Goal: Task Accomplishment & Management: Manage account settings

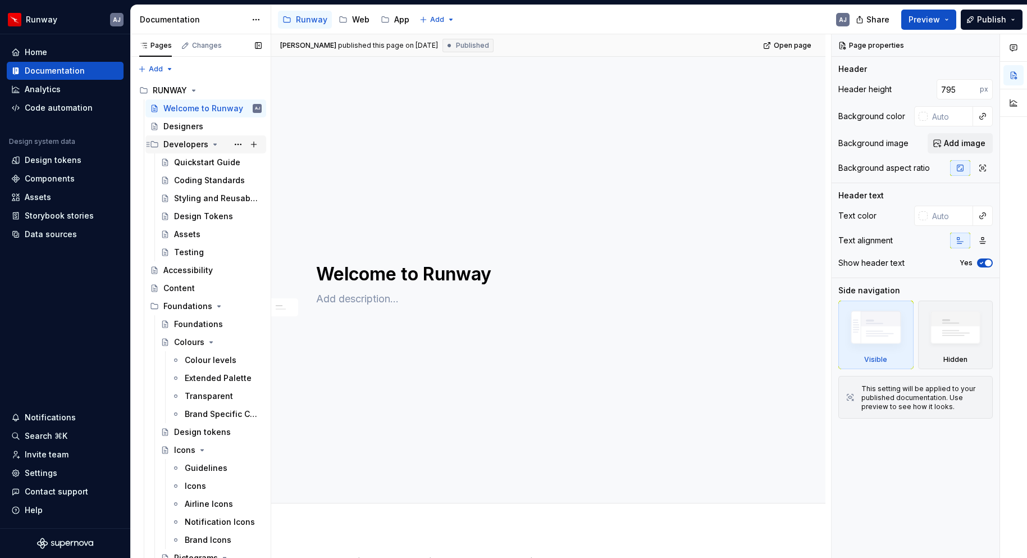
click at [211, 145] on icon "Page tree" at bounding box center [215, 144] width 9 height 9
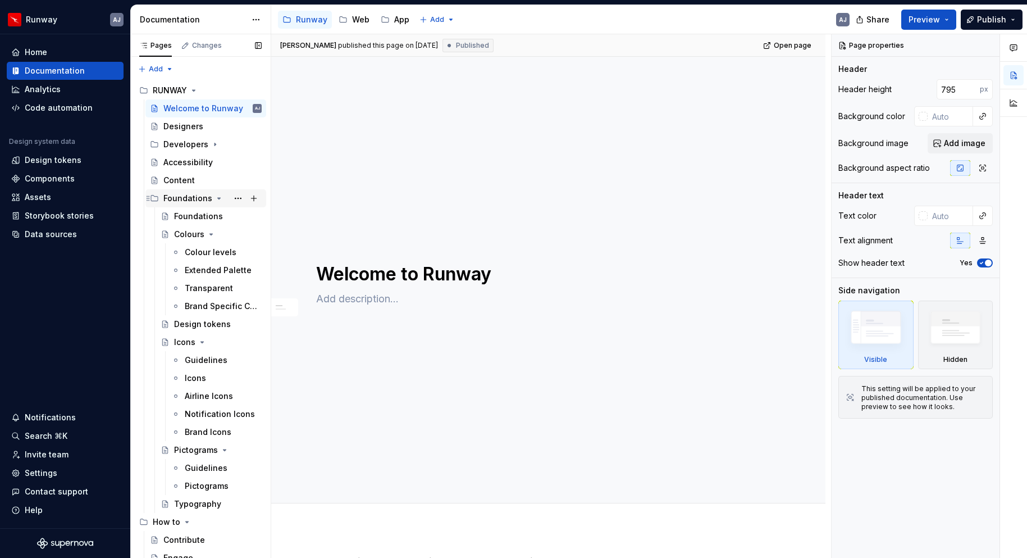
click at [219, 197] on icon "Page tree" at bounding box center [219, 198] width 9 height 9
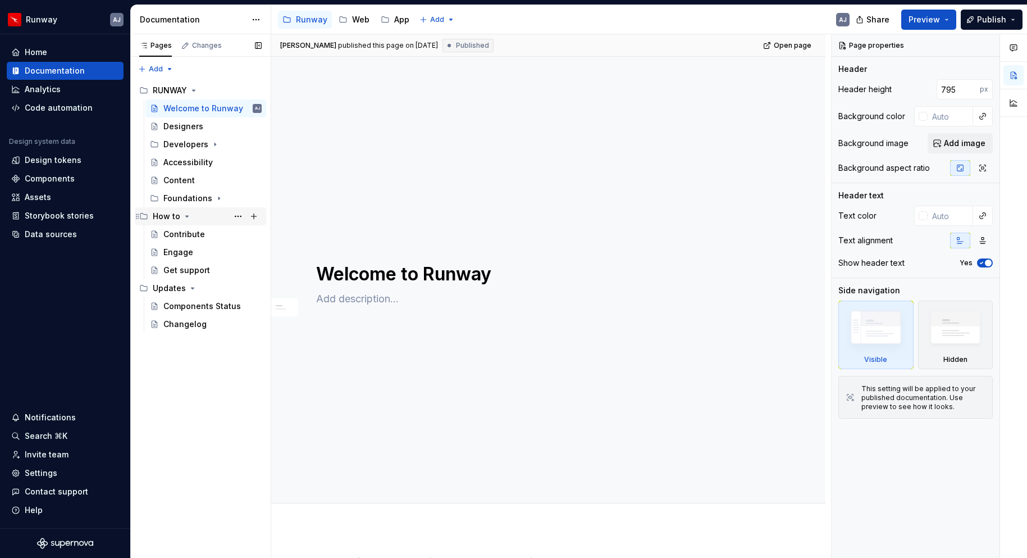
click at [183, 213] on icon "Page tree" at bounding box center [187, 216] width 9 height 9
click at [192, 235] on icon "Page tree" at bounding box center [192, 234] width 9 height 9
drag, startPoint x: 138, startPoint y: 216, endPoint x: 706, endPoint y: 2, distance: 607.1
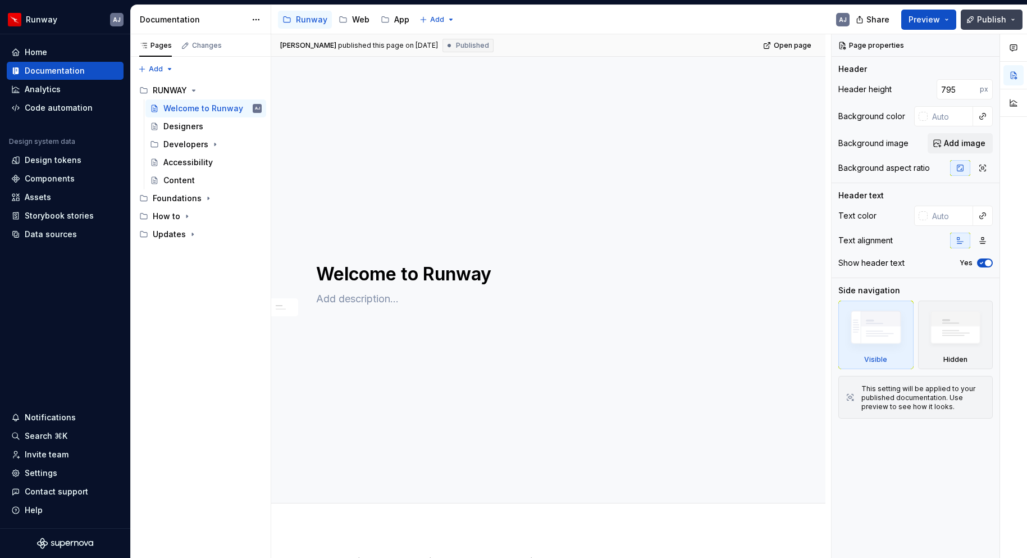
click at [989, 17] on span "Publish" at bounding box center [991, 19] width 29 height 11
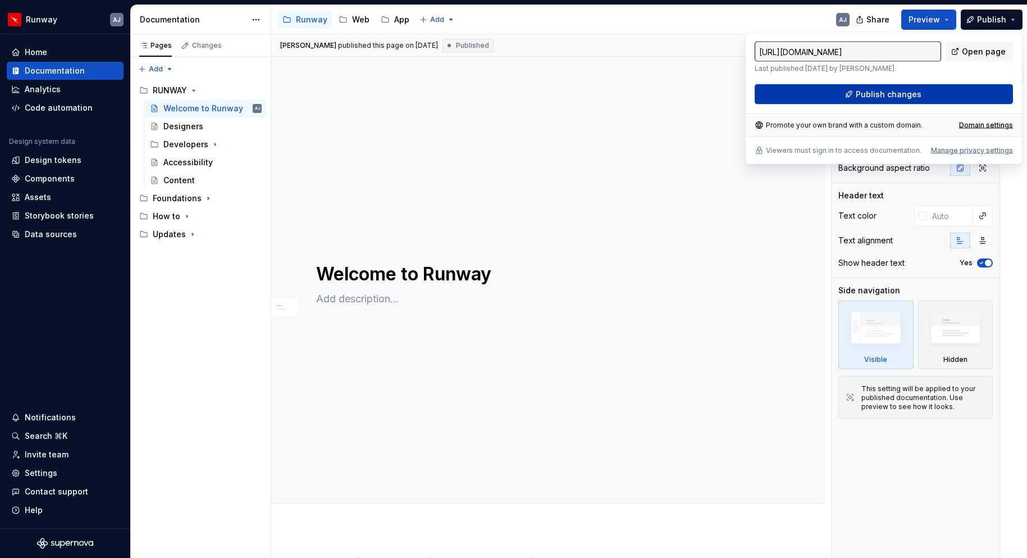
click at [891, 93] on span "Publish changes" at bounding box center [889, 94] width 66 height 11
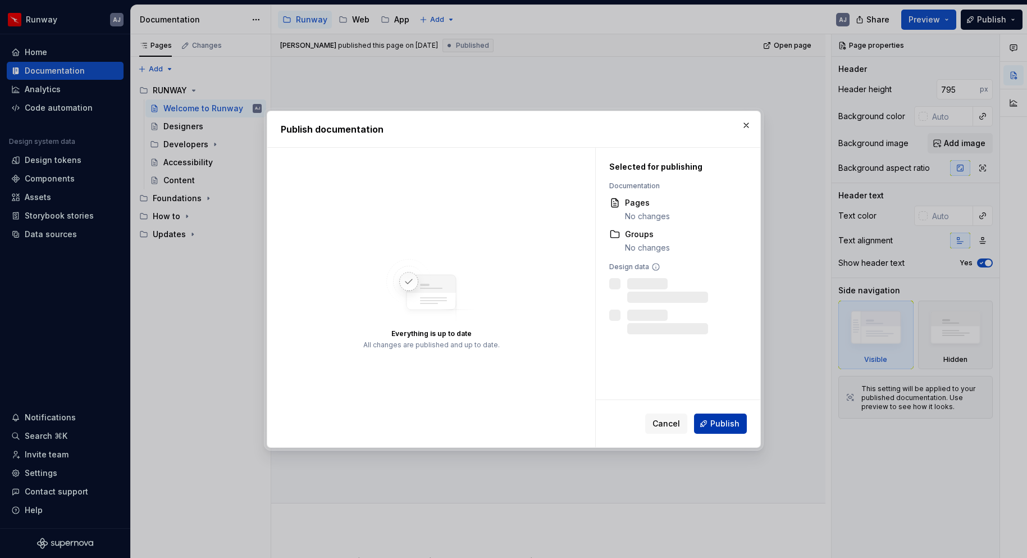
click at [730, 421] on span "Publish" at bounding box center [725, 423] width 29 height 11
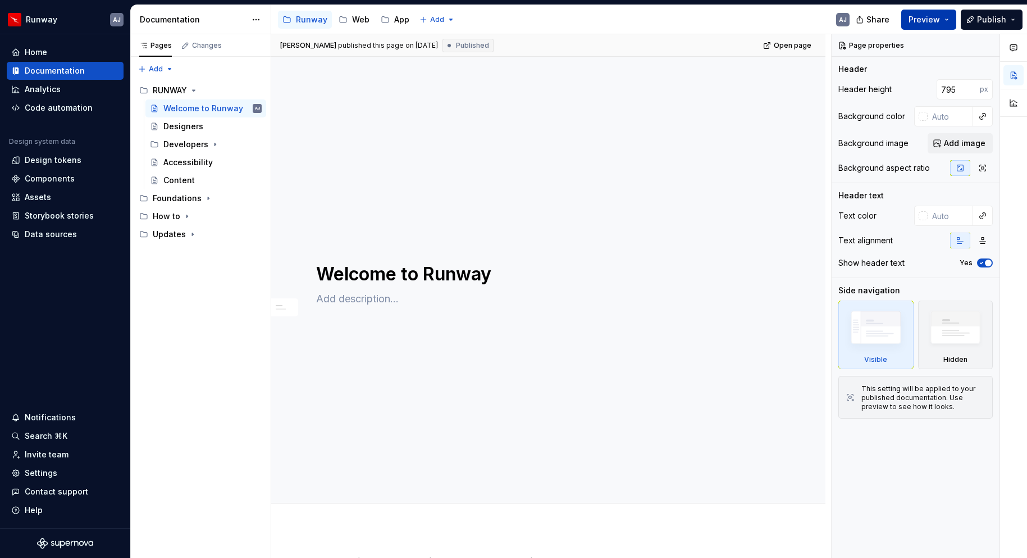
click at [925, 20] on span "Preview" at bounding box center [924, 19] width 31 height 11
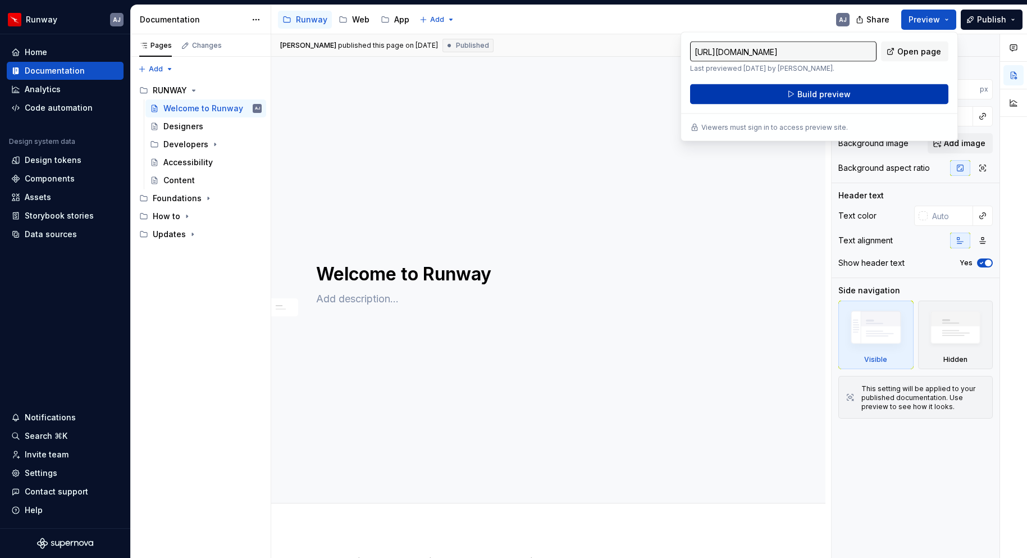
click at [835, 94] on span "Build preview" at bounding box center [824, 94] width 53 height 11
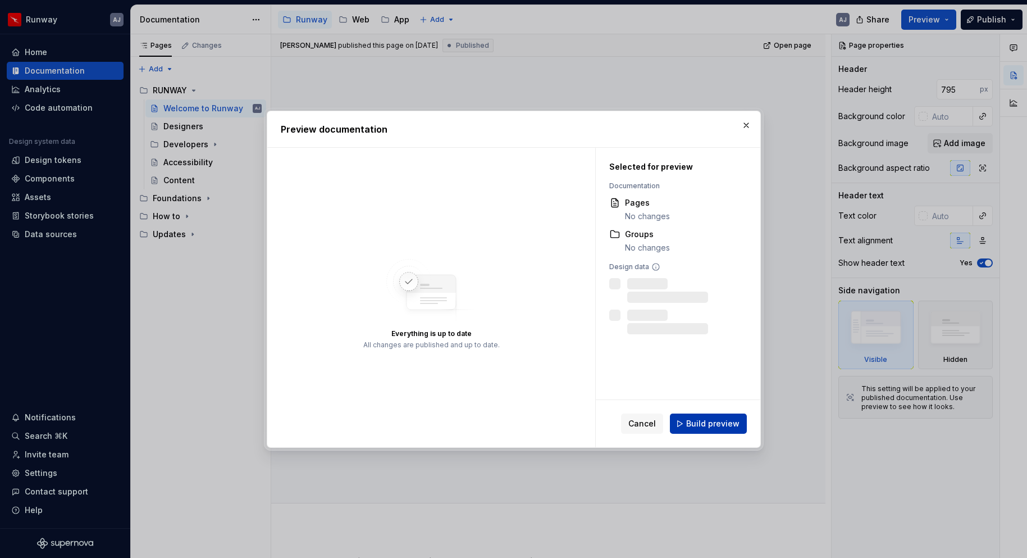
click at [709, 422] on span "Build preview" at bounding box center [712, 423] width 53 height 11
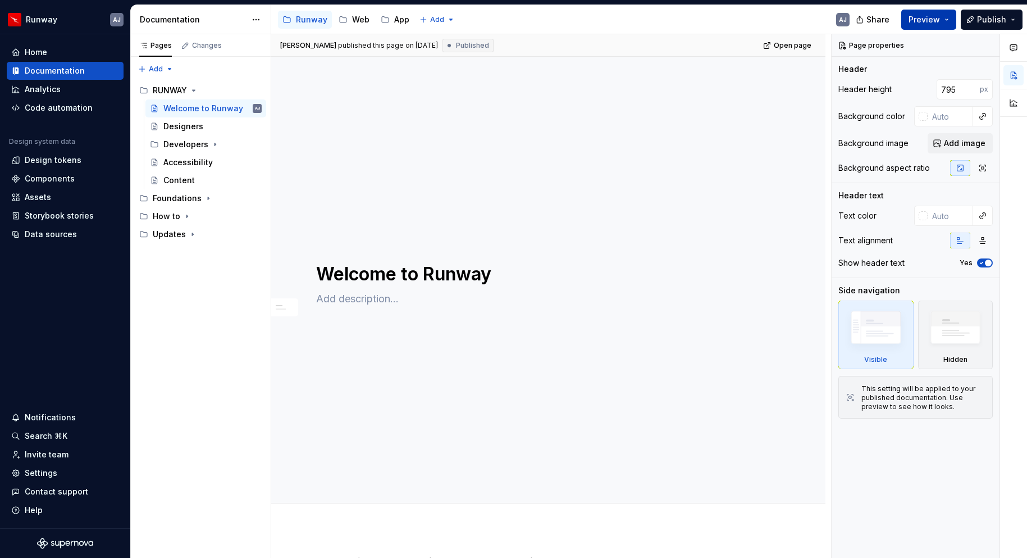
click at [950, 16] on button "Preview" at bounding box center [929, 20] width 55 height 20
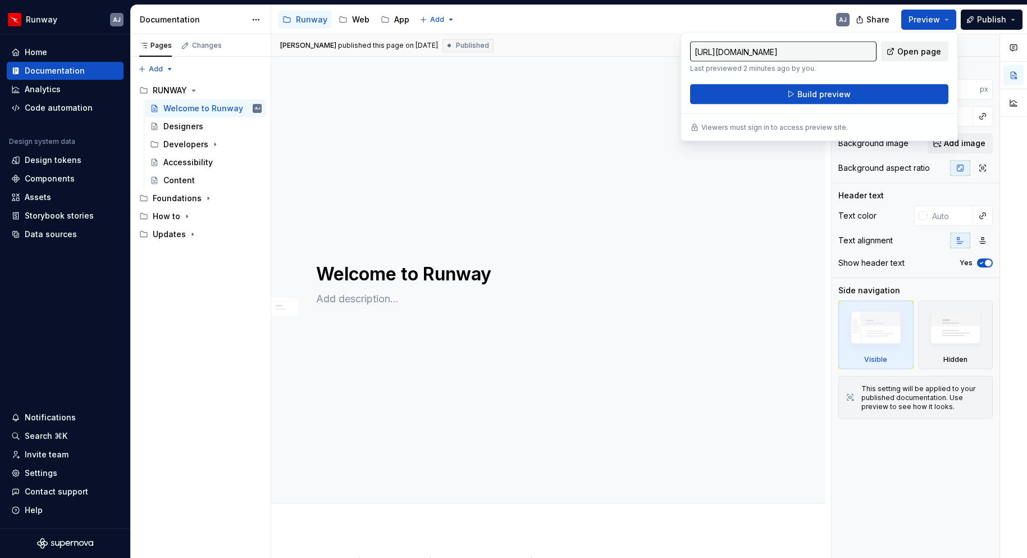
click at [912, 51] on span "Open page" at bounding box center [920, 51] width 44 height 11
click at [145, 143] on icon "Page tree" at bounding box center [148, 144] width 9 height 9
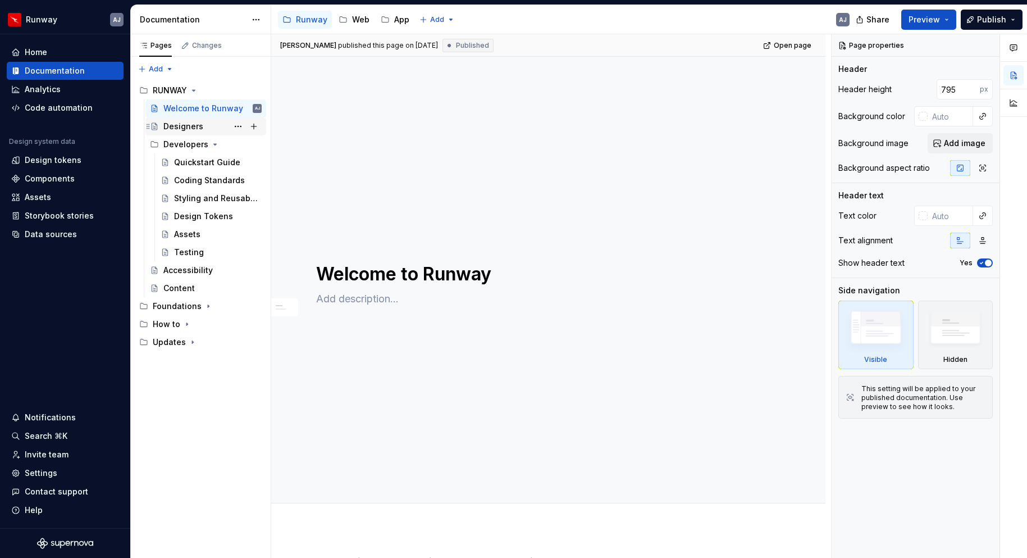
click at [169, 124] on div "Designers" at bounding box center [183, 126] width 40 height 11
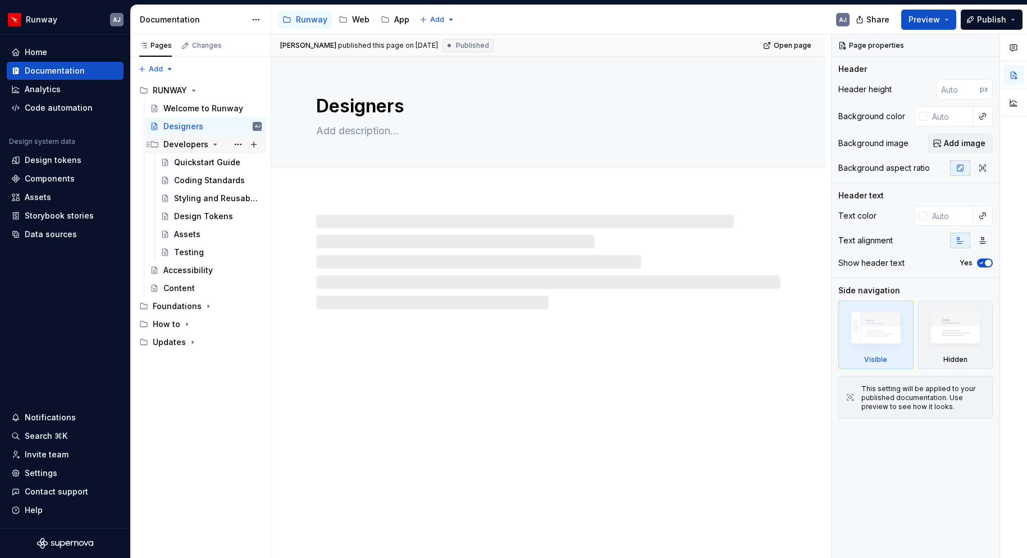
click at [211, 140] on icon "Page tree" at bounding box center [215, 144] width 9 height 9
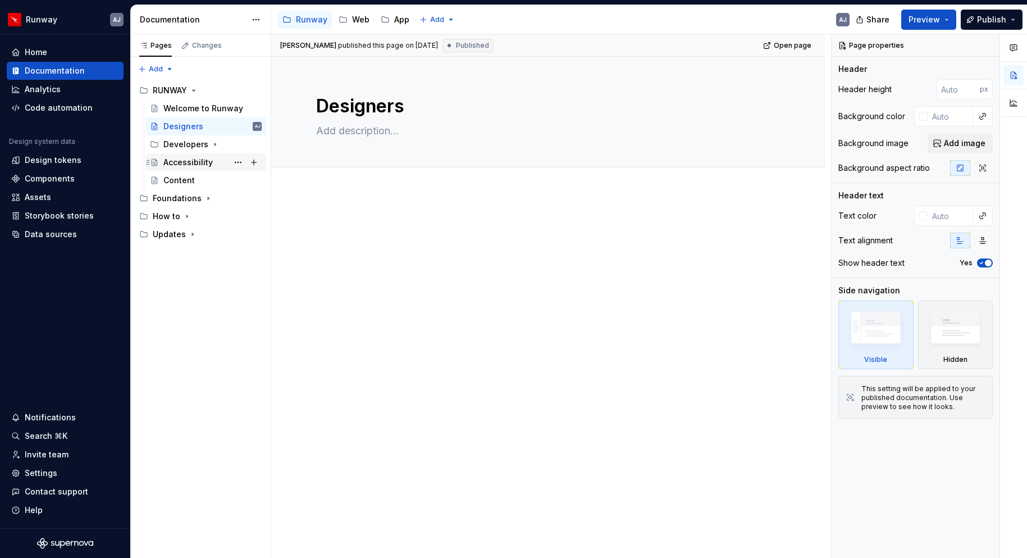
click at [198, 162] on div "Accessibility" at bounding box center [187, 162] width 49 height 11
click at [347, 19] on button "Page tree" at bounding box center [345, 19] width 13 height 13
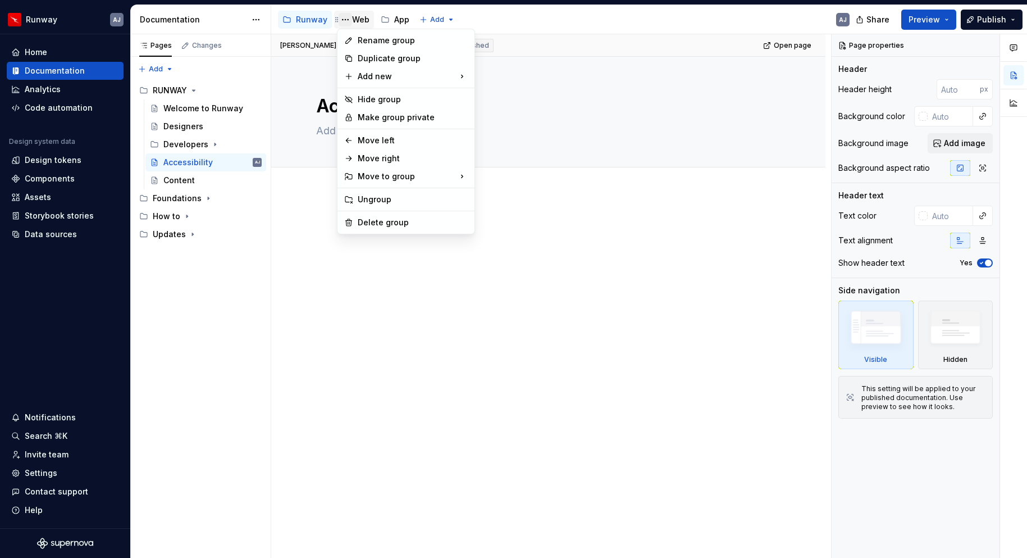
type textarea "*"
click at [373, 44] on div "Rename group" at bounding box center [413, 40] width 110 height 11
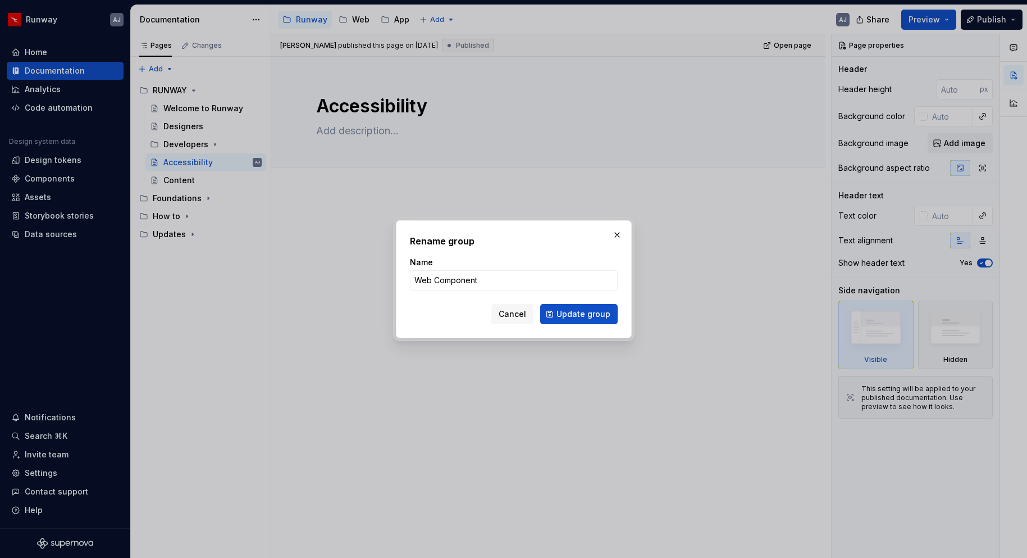
type input "Web Components"
click at [592, 314] on span "Update group" at bounding box center [584, 313] width 54 height 11
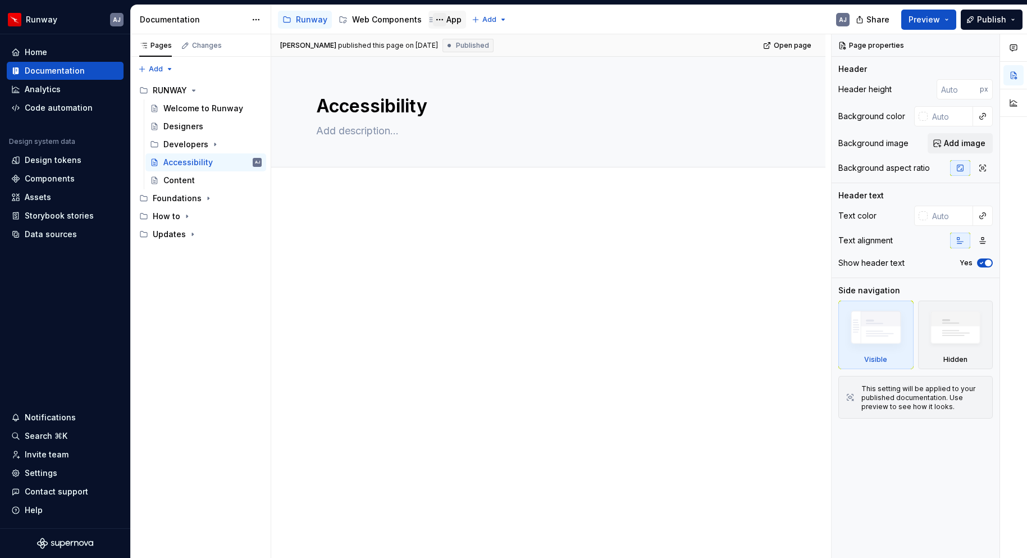
click at [436, 19] on button "Page tree" at bounding box center [439, 19] width 13 height 13
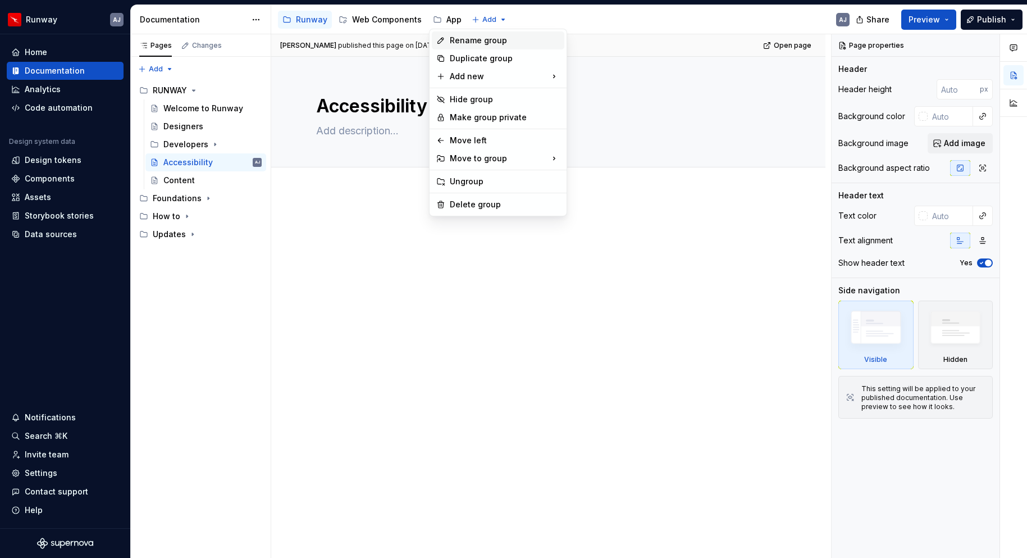
click at [467, 43] on div "Rename group" at bounding box center [505, 40] width 110 height 11
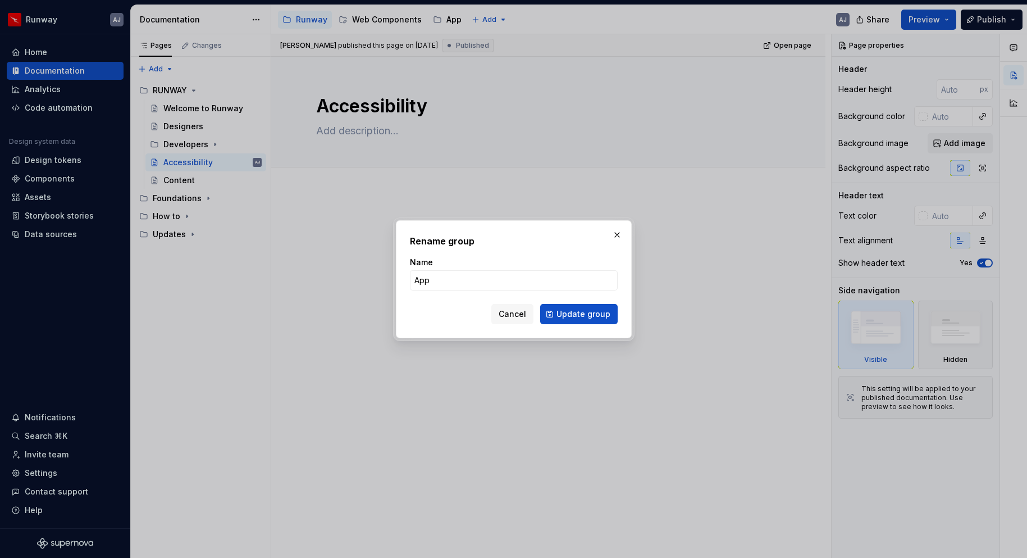
type textarea "*"
click at [470, 279] on input "App" at bounding box center [514, 280] width 208 height 20
type input "App Components"
click at [579, 314] on span "Update group" at bounding box center [584, 313] width 54 height 11
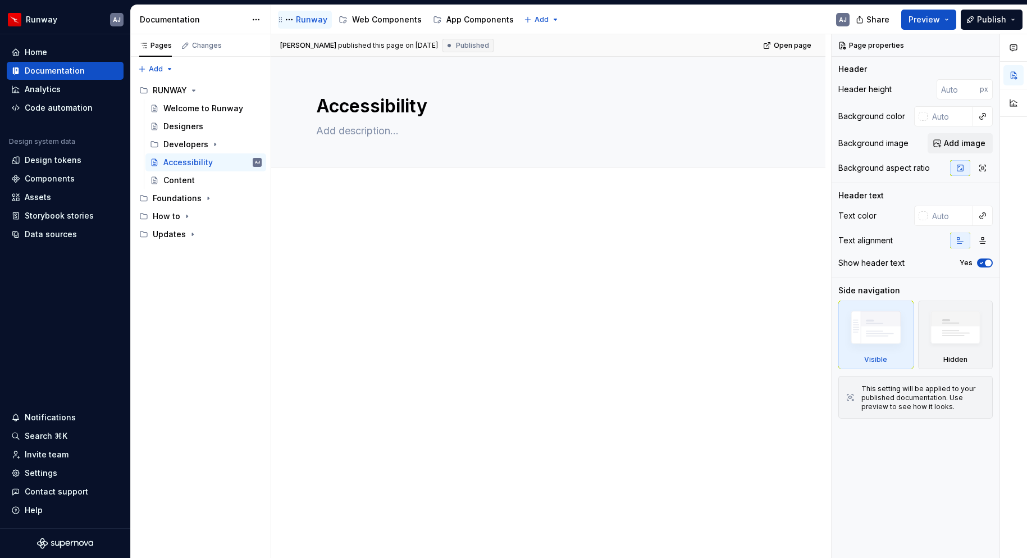
click at [306, 25] on div "Runway" at bounding box center [305, 19] width 45 height 13
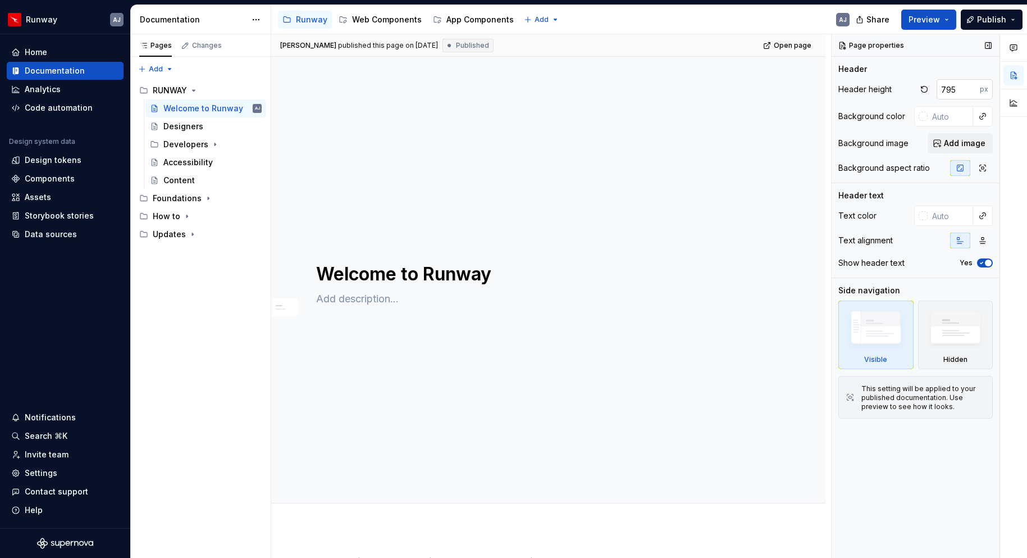
click at [955, 94] on input "795" at bounding box center [958, 89] width 43 height 20
type textarea "*"
type input "778"
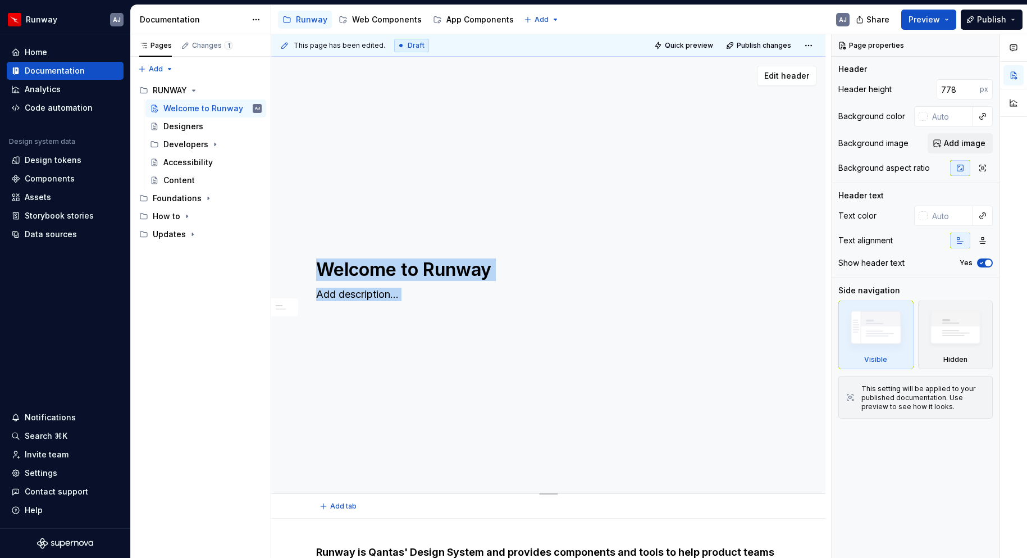
drag, startPoint x: 554, startPoint y: 502, endPoint x: 547, endPoint y: 431, distance: 71.2
click at [547, 431] on div "Welcome to Runway Edit header" at bounding box center [548, 275] width 554 height 437
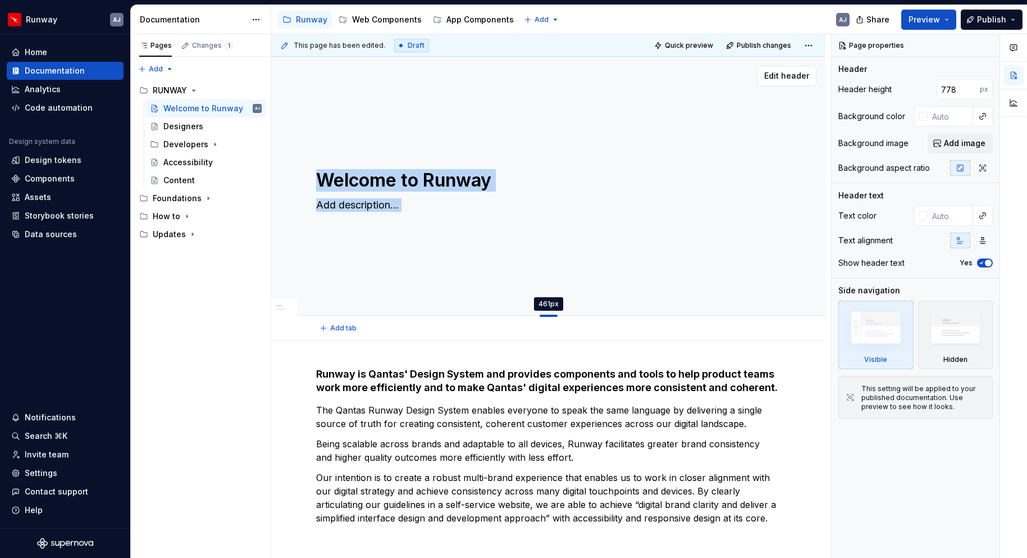
drag, startPoint x: 552, startPoint y: 493, endPoint x: 533, endPoint y: 316, distance: 178.0
type textarea "*"
type input "461"
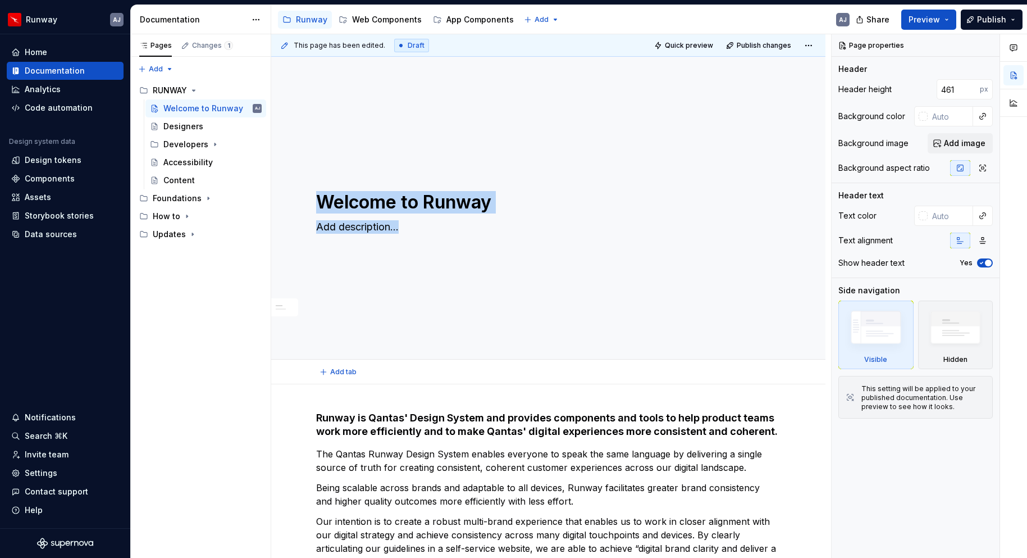
drag, startPoint x: 551, startPoint y: 315, endPoint x: 538, endPoint y: 360, distance: 46.8
type textarea "*"
type input "540"
click at [554, 454] on p "The Qantas Runway Design System enables everyone to speak the same language by …" at bounding box center [548, 461] width 465 height 27
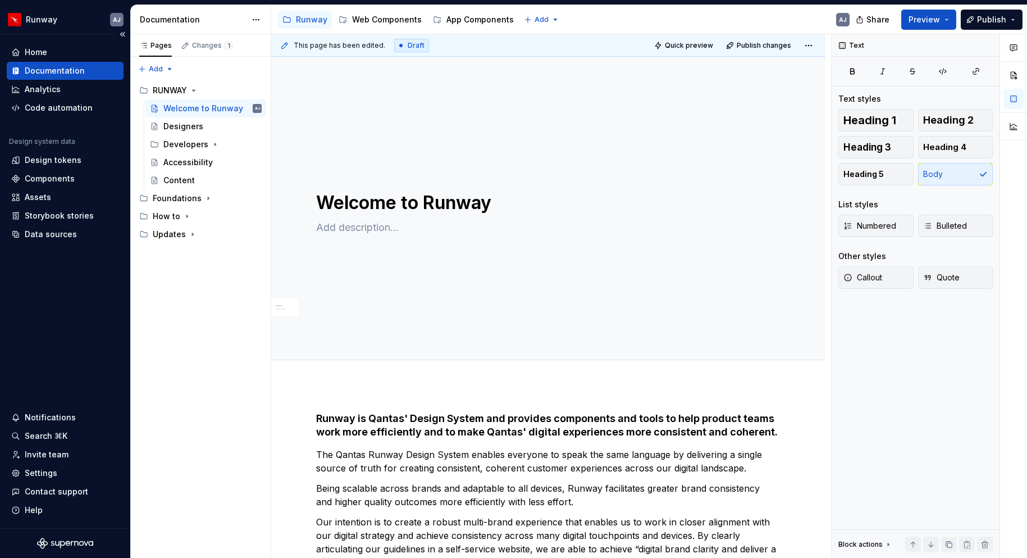
click at [51, 72] on div "Documentation" at bounding box center [55, 70] width 60 height 11
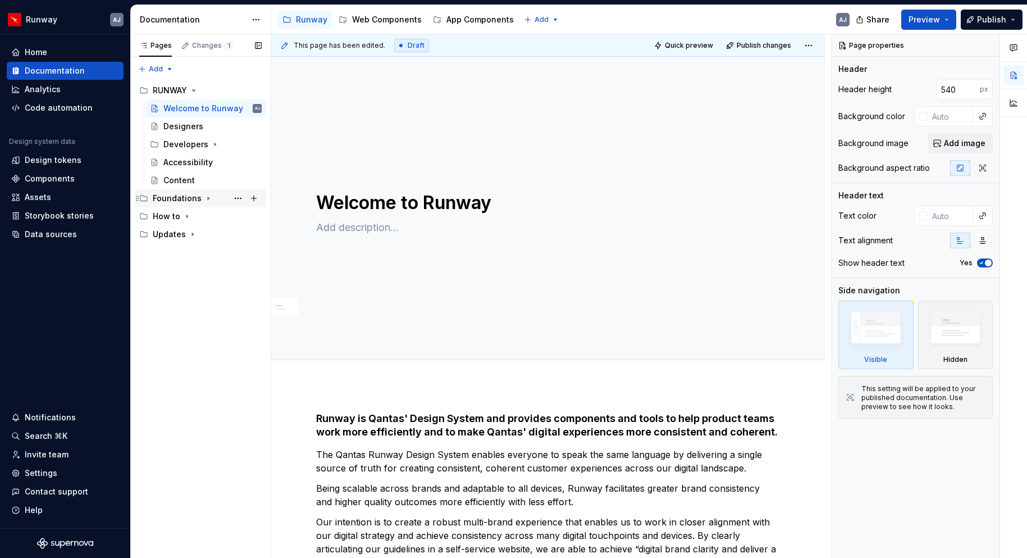
click at [208, 198] on icon "Page tree" at bounding box center [208, 198] width 1 height 3
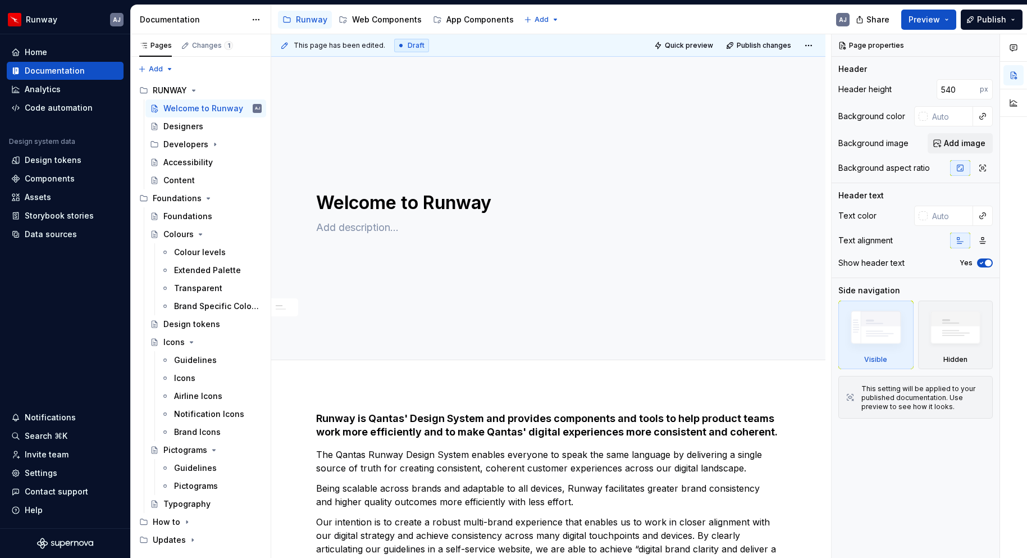
type textarea "*"
